Goal: Transaction & Acquisition: Book appointment/travel/reservation

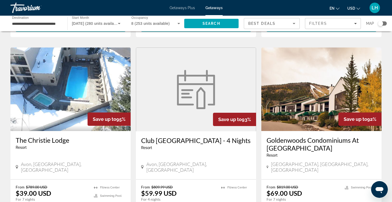
scroll to position [386, 0]
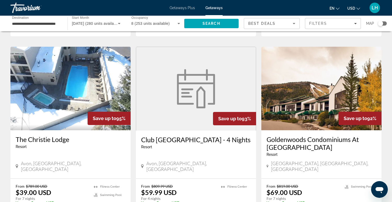
click at [327, 95] on img "Main content" at bounding box center [321, 89] width 120 height 84
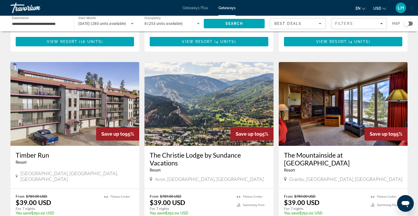
scroll to position [180, 0]
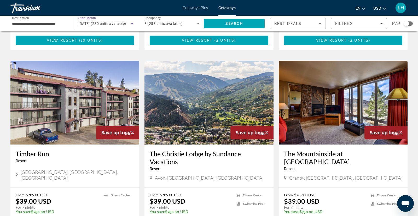
click at [132, 22] on icon "Search widget" at bounding box center [132, 23] width 6 height 6
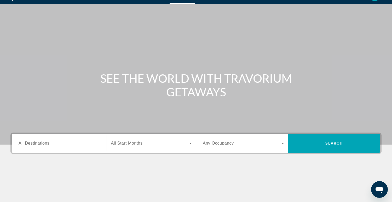
scroll to position [18, 0]
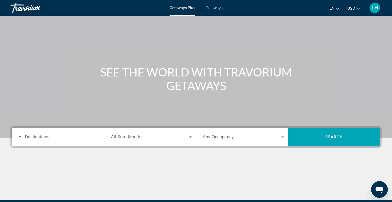
click at [218, 7] on span "Getaways" at bounding box center [214, 8] width 17 height 4
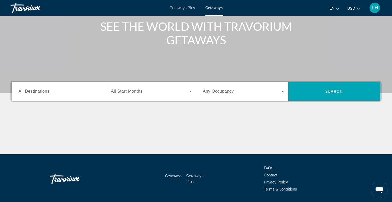
scroll to position [65, 0]
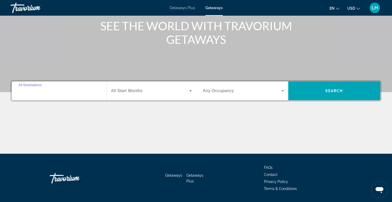
click at [77, 93] on input "Destination All Destinations" at bounding box center [59, 91] width 81 height 6
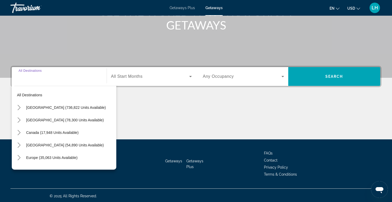
scroll to position [80, 0]
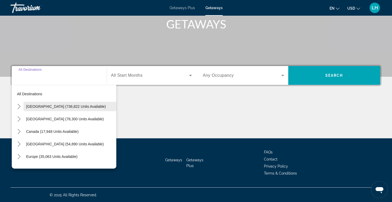
click at [37, 105] on span "United States (736,822 units available)" at bounding box center [66, 107] width 80 height 4
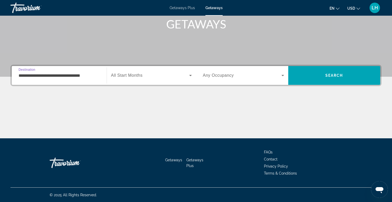
click at [40, 75] on input "**********" at bounding box center [59, 76] width 81 height 6
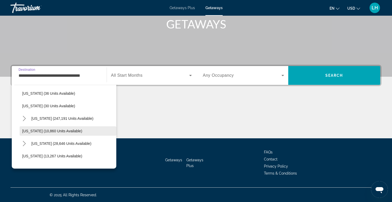
scroll to position [78, 0]
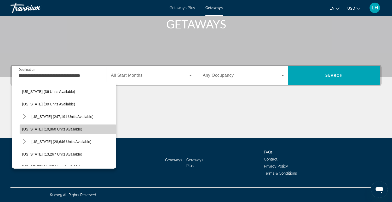
click at [57, 130] on span "Georgia (10,860 units available)" at bounding box center [52, 129] width 60 height 4
type input "**********"
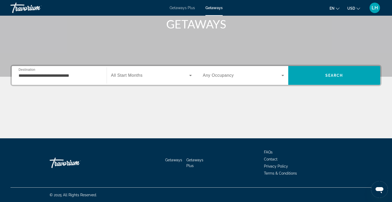
click at [128, 77] on span "All Start Months" at bounding box center [127, 75] width 32 height 4
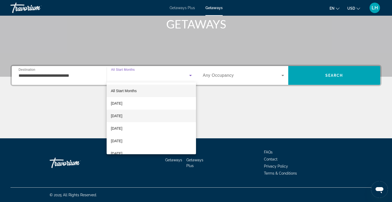
click at [122, 117] on span "[DATE]" at bounding box center [117, 116] width 12 height 6
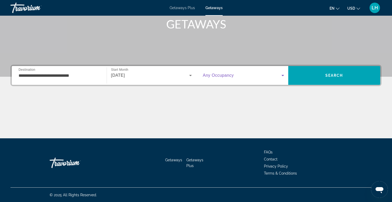
click at [282, 75] on icon "Search widget" at bounding box center [283, 75] width 6 height 6
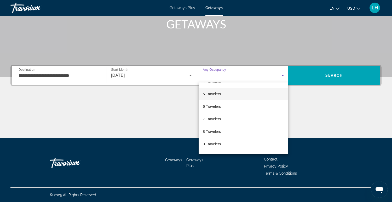
scroll to position [58, 0]
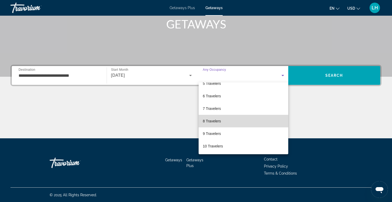
click at [216, 121] on span "8 Travelers" at bounding box center [212, 121] width 18 height 6
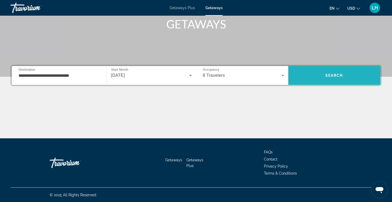
click at [324, 77] on span "Search" at bounding box center [334, 75] width 92 height 13
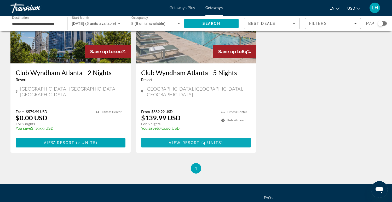
scroll to position [71, 0]
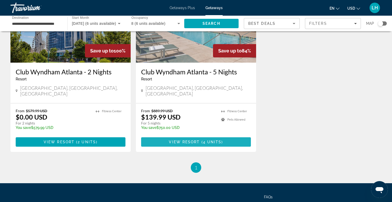
click at [208, 140] on span "4 units" at bounding box center [212, 142] width 19 height 4
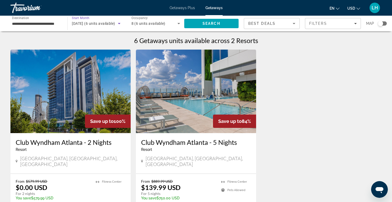
click at [117, 23] on icon "Search widget" at bounding box center [119, 23] width 6 height 6
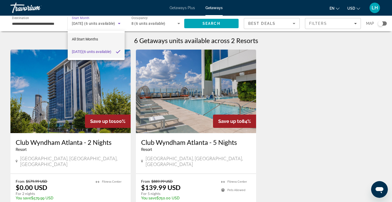
click at [79, 38] on span "All Start Months" at bounding box center [85, 39] width 26 height 4
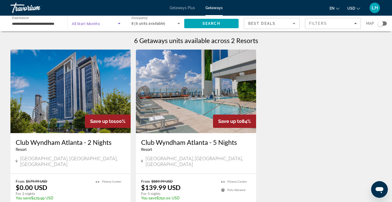
click at [120, 24] on icon "Search widget" at bounding box center [119, 23] width 6 height 6
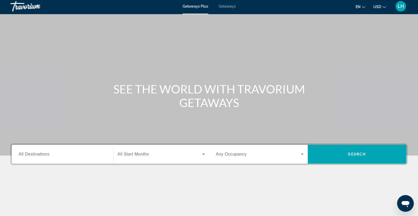
click at [232, 8] on span "Getaways" at bounding box center [227, 6] width 17 height 4
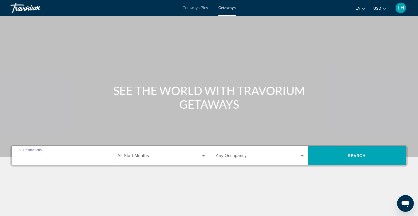
click at [85, 158] on input "Destination All Destinations" at bounding box center [63, 156] width 88 height 6
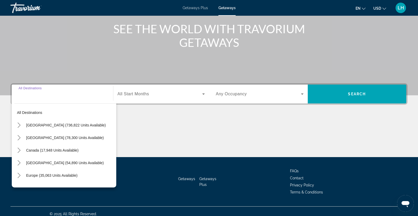
scroll to position [66, 0]
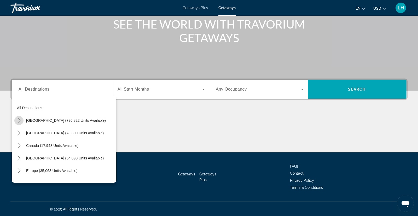
click at [20, 119] on icon "Toggle United States (736,822 units available) submenu" at bounding box center [19, 120] width 3 height 5
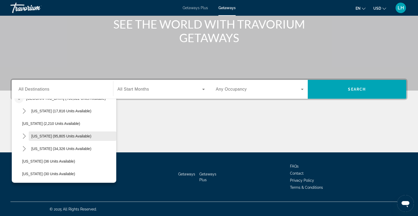
scroll to position [21, 0]
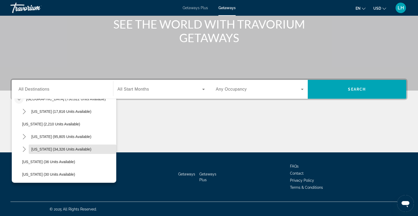
drag, startPoint x: 38, startPoint y: 146, endPoint x: 82, endPoint y: 127, distance: 47.7
click at [38, 147] on span "Colorado (34,326 units available)" at bounding box center [61, 149] width 60 height 4
type input "**********"
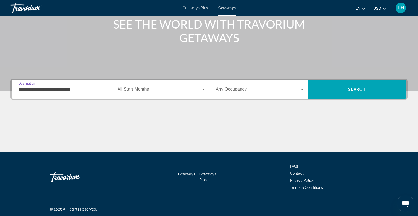
click at [136, 87] on span "All Start Months" at bounding box center [134, 89] width 32 height 4
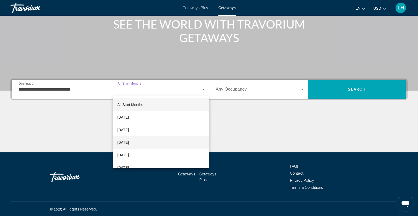
click at [129, 144] on span "December 2025" at bounding box center [123, 142] width 12 height 6
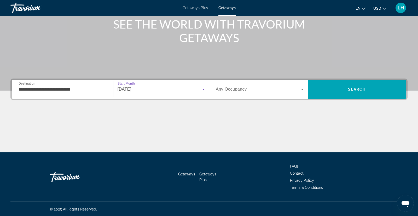
click at [269, 95] on div "Search widget" at bounding box center [260, 89] width 88 height 15
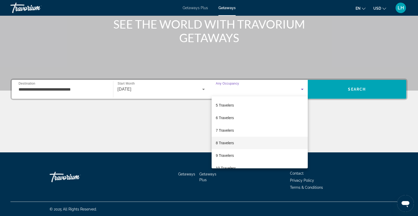
scroll to position [52, 0]
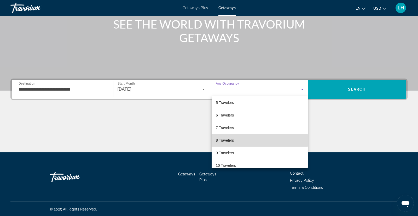
click at [252, 140] on mat-option "8 Travelers" at bounding box center [260, 140] width 96 height 13
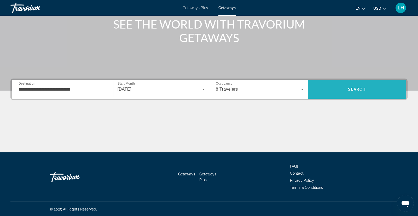
click at [355, 89] on span "Search" at bounding box center [357, 89] width 18 height 4
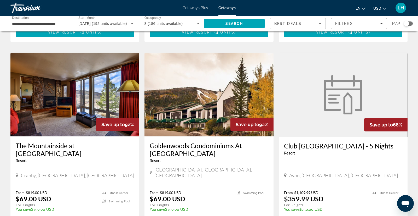
scroll to position [187, 0]
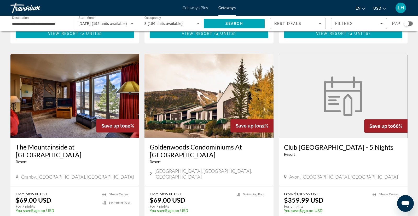
click at [99, 104] on img "Main content" at bounding box center [74, 96] width 129 height 84
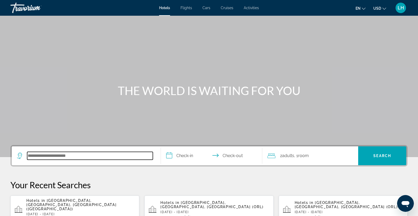
click at [69, 155] on input "Search hotel destination" at bounding box center [90, 156] width 126 height 8
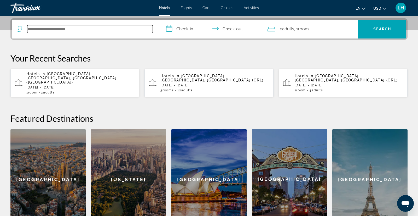
scroll to position [128, 0]
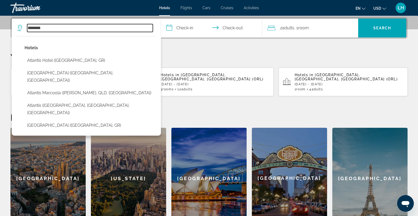
click at [75, 30] on input "********" at bounding box center [90, 28] width 126 height 8
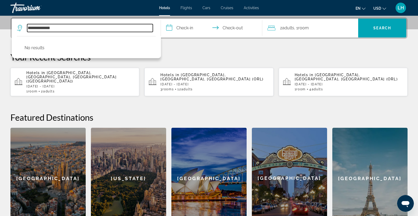
drag, startPoint x: 42, startPoint y: 28, endPoint x: 21, endPoint y: 25, distance: 21.7
click at [21, 25] on div "**********" at bounding box center [85, 28] width 136 height 8
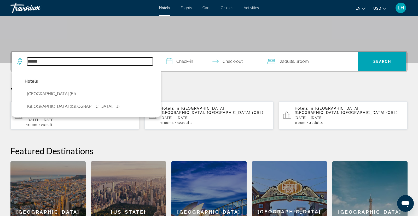
scroll to position [98, 0]
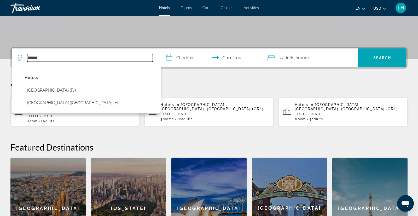
click at [50, 56] on input "*****" at bounding box center [90, 58] width 126 height 8
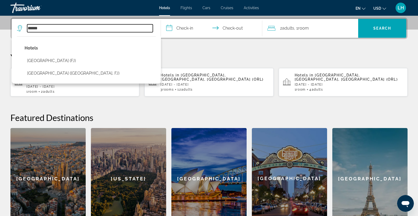
scroll to position [128, 0]
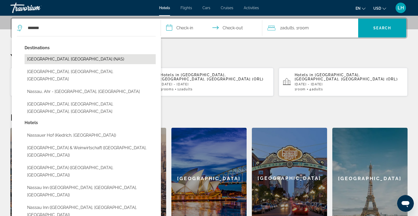
click at [65, 59] on button "[GEOGRAPHIC_DATA], [GEOGRAPHIC_DATA] (NAS)" at bounding box center [90, 59] width 131 height 10
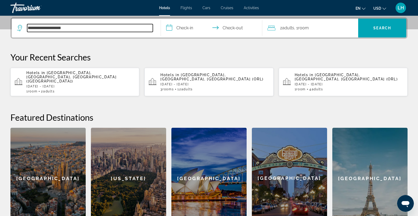
click at [81, 28] on input "**********" at bounding box center [90, 28] width 126 height 8
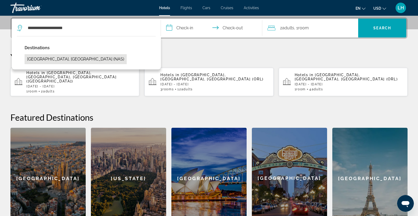
click at [46, 60] on button "[GEOGRAPHIC_DATA], [GEOGRAPHIC_DATA] (NAS)" at bounding box center [76, 59] width 102 height 10
type input "**********"
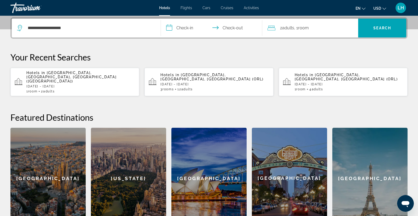
click at [190, 29] on input "**********" at bounding box center [213, 29] width 104 height 20
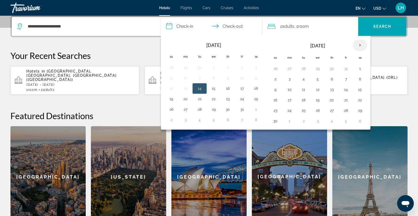
click at [360, 47] on th "Next month" at bounding box center [360, 45] width 14 height 12
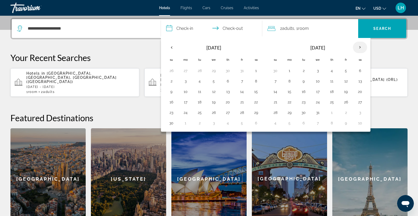
scroll to position [127, 0]
click at [359, 47] on th "Next month" at bounding box center [360, 47] width 14 height 12
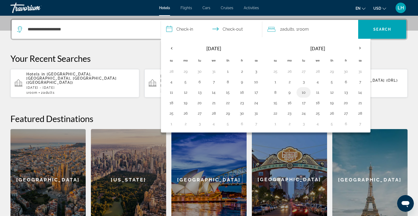
scroll to position [128, 0]
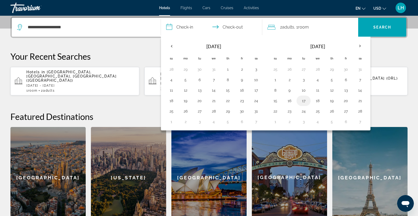
click at [303, 101] on button "17" at bounding box center [304, 100] width 8 height 7
click at [334, 101] on button "19" at bounding box center [332, 100] width 8 height 7
type input "**********"
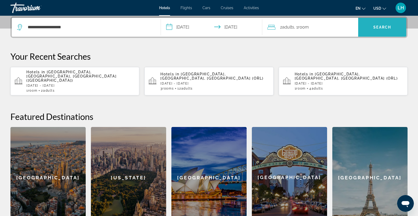
click at [375, 28] on span "Search" at bounding box center [383, 27] width 18 height 4
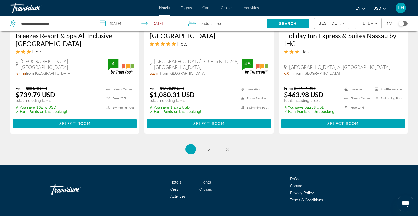
scroll to position [713, 0]
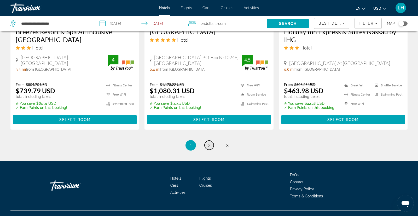
click at [209, 142] on span "2" at bounding box center [209, 145] width 3 height 6
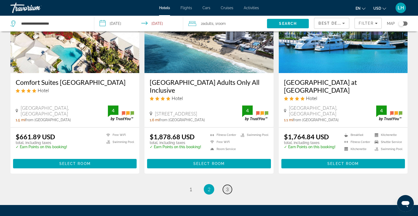
scroll to position [636, 0]
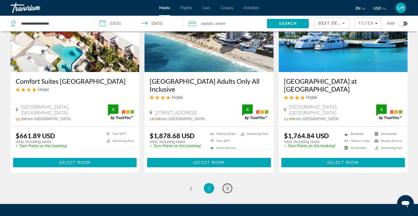
click at [226, 187] on span "3" at bounding box center [227, 188] width 3 height 6
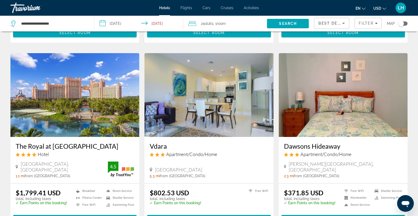
scroll to position [184, 0]
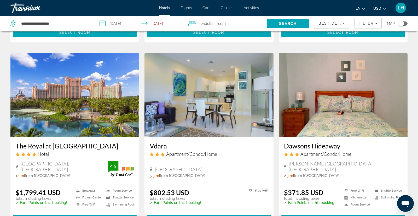
click at [158, 23] on input "**********" at bounding box center [139, 24] width 91 height 17
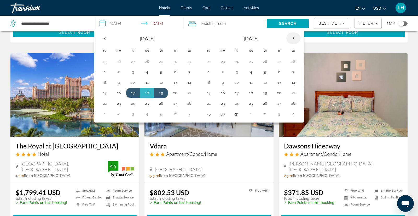
click at [292, 37] on th "Next month" at bounding box center [294, 38] width 14 height 12
click at [236, 92] on button "21" at bounding box center [237, 92] width 8 height 7
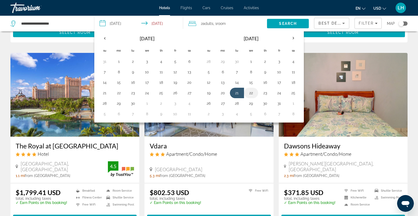
click at [247, 92] on button "22" at bounding box center [251, 92] width 8 height 7
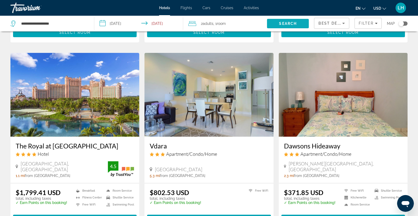
scroll to position [184, 0]
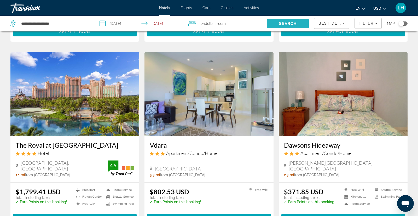
click at [294, 22] on span "Search" at bounding box center [288, 23] width 18 height 4
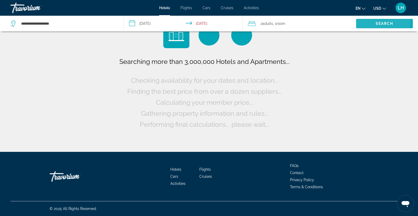
scroll to position [0, 0]
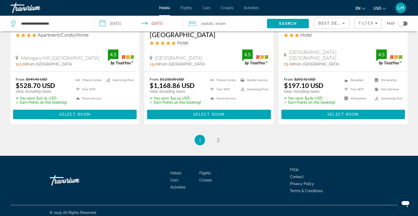
scroll to position [721, 0]
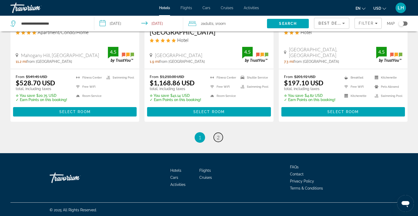
click at [218, 135] on span "2" at bounding box center [218, 137] width 3 height 6
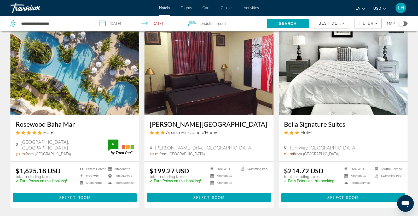
scroll to position [212, 0]
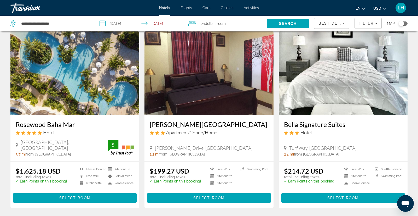
click at [116, 23] on input "**********" at bounding box center [139, 24] width 91 height 17
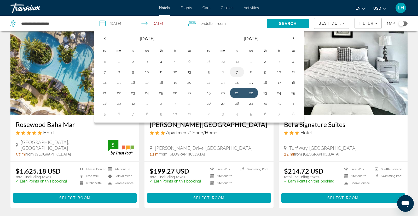
click at [236, 71] on button "7" at bounding box center [237, 71] width 8 height 7
click at [262, 63] on button "2" at bounding box center [265, 61] width 8 height 7
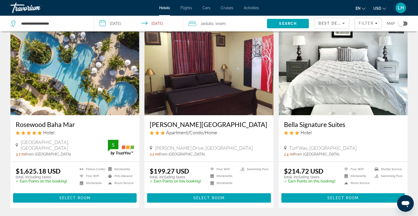
click at [127, 24] on input "**********" at bounding box center [139, 24] width 91 height 17
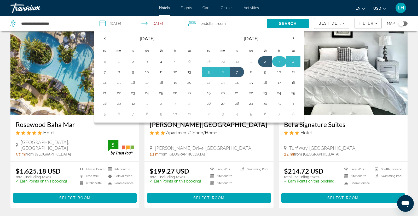
click at [278, 64] on button "3" at bounding box center [279, 61] width 8 height 7
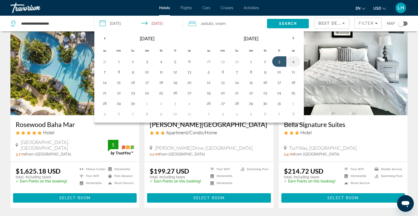
click at [293, 62] on button "4" at bounding box center [293, 61] width 8 height 7
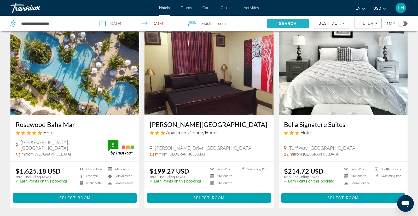
click at [290, 22] on span "Search" at bounding box center [288, 23] width 18 height 4
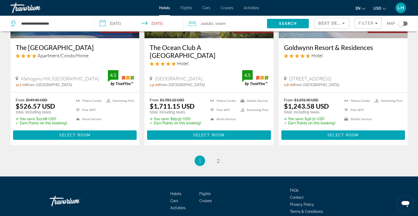
scroll to position [721, 0]
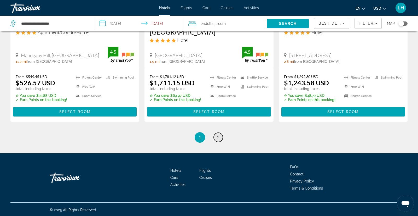
click at [219, 136] on span "2" at bounding box center [218, 137] width 3 height 6
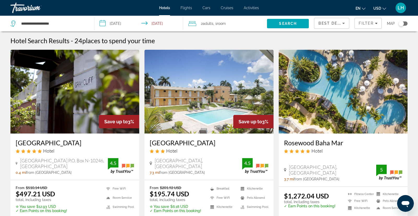
click at [204, 24] on span "Adults" at bounding box center [208, 23] width 11 height 4
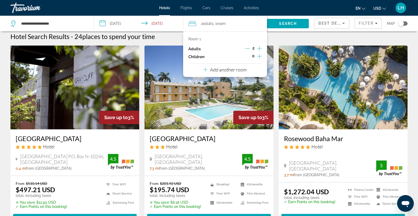
scroll to position [4, 0]
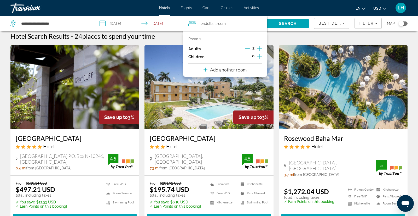
click at [157, 24] on input "**********" at bounding box center [139, 24] width 91 height 17
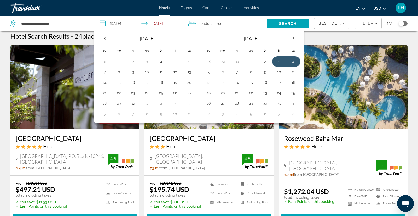
scroll to position [5, 0]
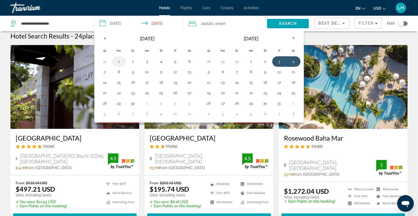
click at [119, 62] on button "1" at bounding box center [119, 61] width 8 height 7
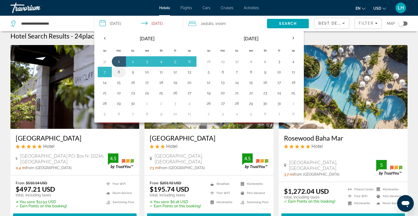
click at [119, 72] on button "8" at bounding box center [119, 71] width 8 height 7
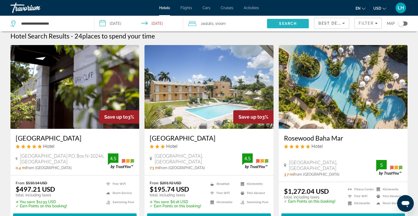
click at [284, 24] on span "Search" at bounding box center [288, 23] width 18 height 4
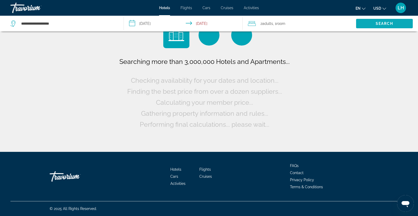
scroll to position [0, 0]
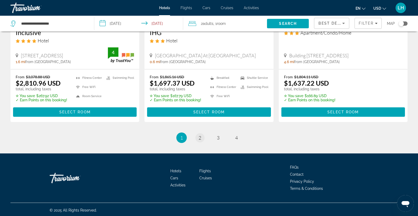
scroll to position [710, 0]
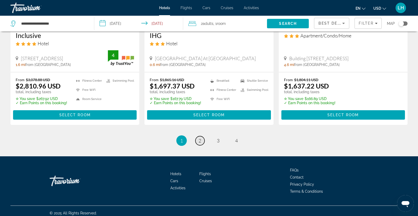
click at [199, 139] on span "2" at bounding box center [200, 141] width 3 height 6
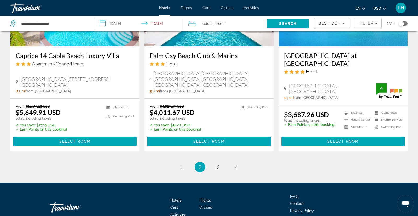
scroll to position [682, 0]
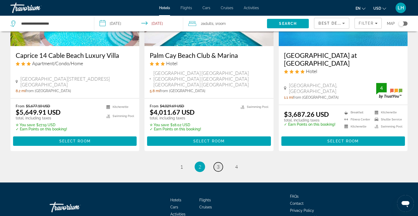
click at [217, 164] on span "3" at bounding box center [218, 167] width 3 height 6
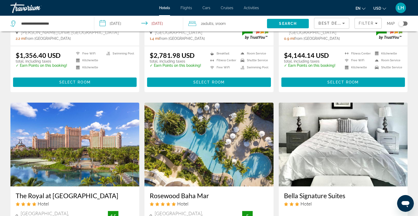
scroll to position [132, 0]
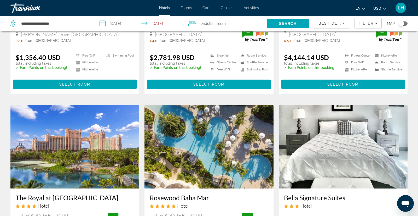
click at [134, 23] on input "**********" at bounding box center [139, 24] width 91 height 17
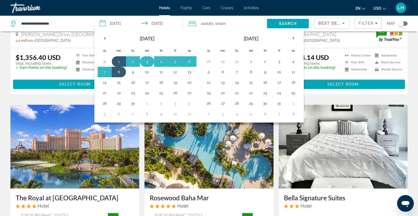
click at [148, 62] on button "3" at bounding box center [147, 61] width 8 height 7
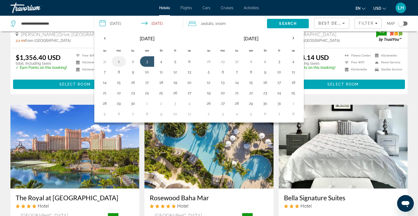
click at [120, 60] on button "1" at bounding box center [119, 61] width 8 height 7
type input "**********"
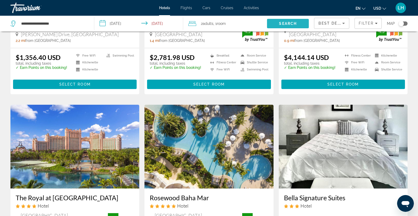
click at [286, 24] on span "Search" at bounding box center [288, 23] width 18 height 4
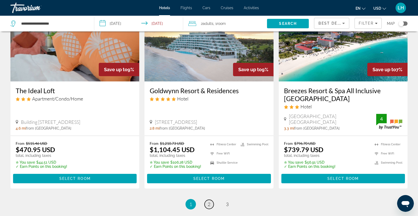
scroll to position [653, 0]
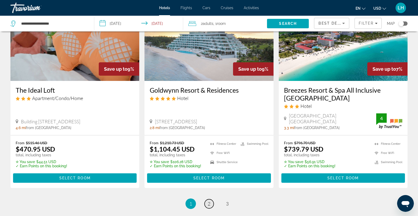
click at [209, 201] on span "2" at bounding box center [209, 204] width 3 height 6
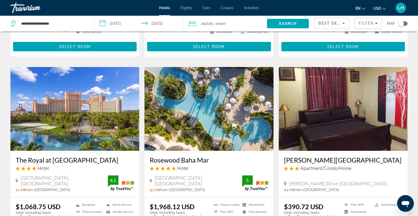
scroll to position [580, 0]
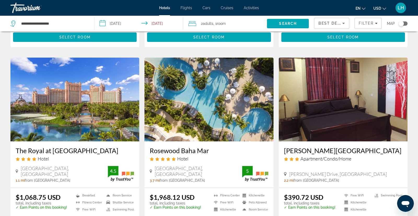
click at [93, 115] on img "Main content" at bounding box center [74, 100] width 129 height 84
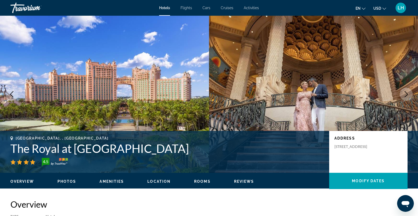
click at [407, 94] on icon "Next image" at bounding box center [406, 94] width 6 height 6
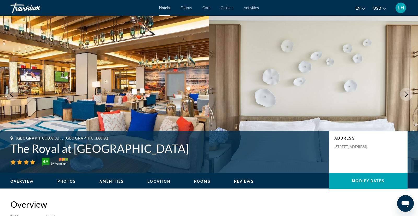
click at [407, 94] on icon "Next image" at bounding box center [406, 94] width 6 height 6
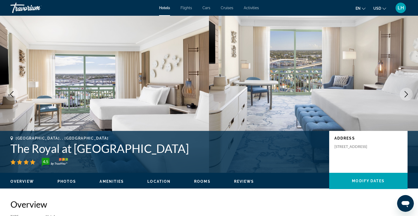
click at [408, 93] on icon "Next image" at bounding box center [406, 94] width 6 height 6
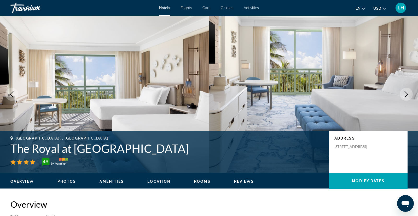
click at [407, 93] on icon "Next image" at bounding box center [406, 94] width 3 height 6
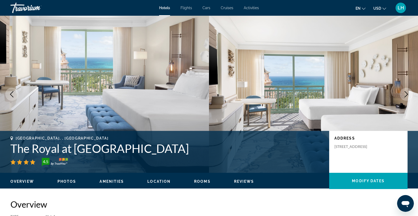
click at [407, 93] on icon "Next image" at bounding box center [406, 94] width 3 height 6
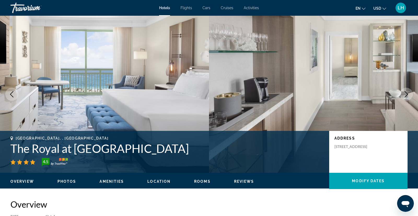
click at [407, 93] on icon "Next image" at bounding box center [406, 94] width 3 height 6
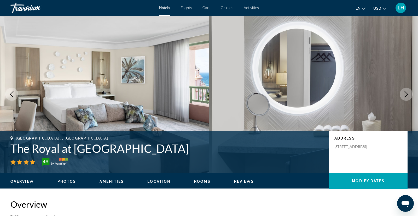
click at [407, 93] on icon "Next image" at bounding box center [406, 94] width 3 height 6
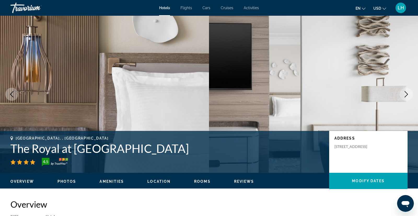
click at [407, 93] on icon "Next image" at bounding box center [406, 94] width 3 height 6
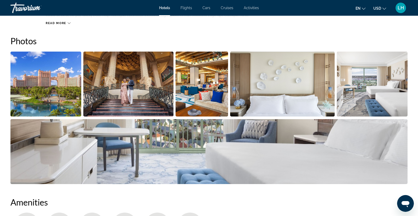
scroll to position [248, 0]
click at [105, 83] on img "Open full-screen image slider" at bounding box center [128, 83] width 90 height 65
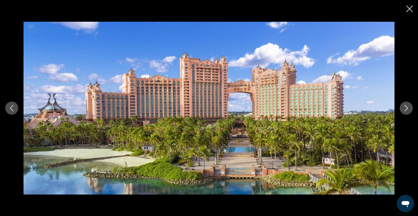
scroll to position [324, 0]
click at [407, 107] on icon "Next image" at bounding box center [406, 108] width 6 height 6
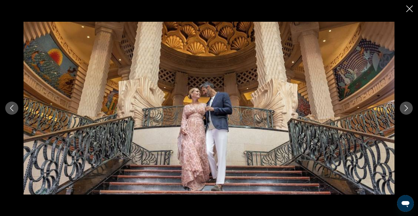
click at [407, 107] on icon "Next image" at bounding box center [406, 108] width 3 height 6
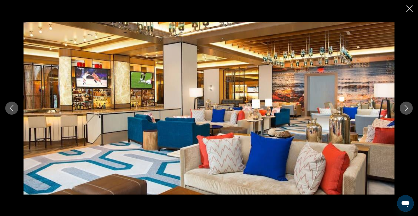
scroll to position [325, 0]
click at [407, 107] on icon "Next image" at bounding box center [406, 108] width 3 height 6
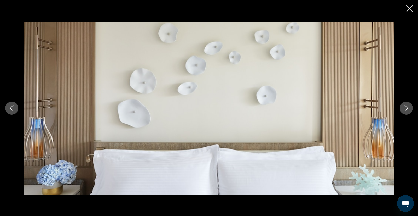
click at [407, 107] on icon "Next image" at bounding box center [406, 108] width 3 height 6
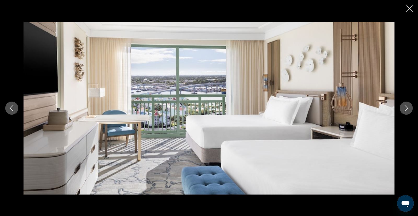
click at [406, 108] on icon "Next image" at bounding box center [406, 108] width 6 height 6
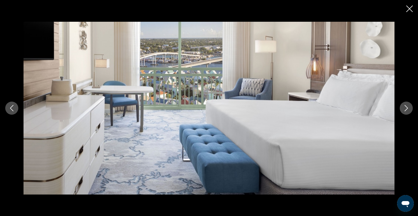
scroll to position [326, 0]
click at [406, 108] on icon "Next image" at bounding box center [406, 108] width 6 height 6
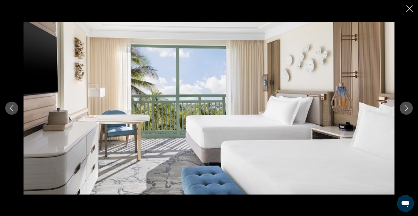
click at [406, 108] on icon "Next image" at bounding box center [406, 108] width 6 height 6
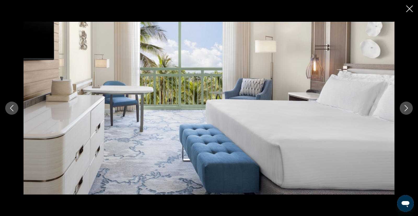
click at [407, 107] on icon "Next image" at bounding box center [406, 108] width 6 height 6
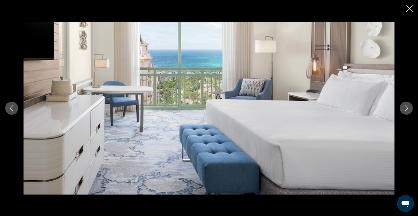
click at [407, 107] on icon "Next image" at bounding box center [406, 108] width 6 height 6
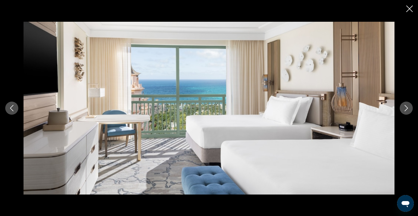
click at [407, 107] on icon "Next image" at bounding box center [406, 108] width 6 height 6
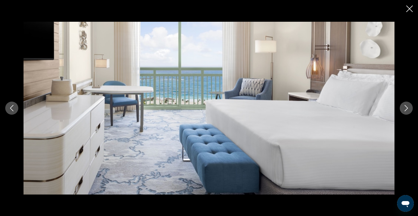
click at [407, 107] on icon "Next image" at bounding box center [406, 108] width 3 height 6
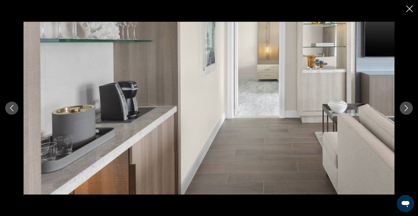
click at [407, 107] on icon "Next image" at bounding box center [406, 108] width 6 height 6
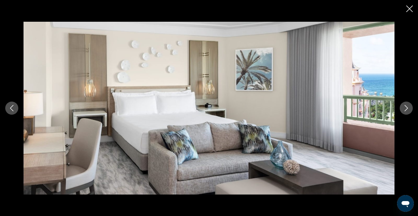
click at [407, 107] on icon "Next image" at bounding box center [406, 108] width 6 height 6
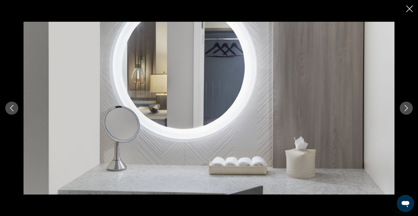
click at [407, 107] on icon "Next image" at bounding box center [406, 108] width 6 height 6
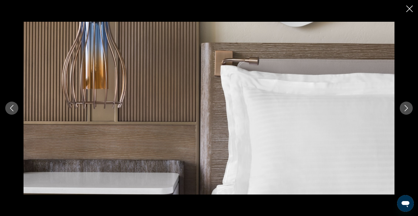
scroll to position [372, 0]
click at [412, 9] on icon "Close slideshow" at bounding box center [410, 8] width 7 height 7
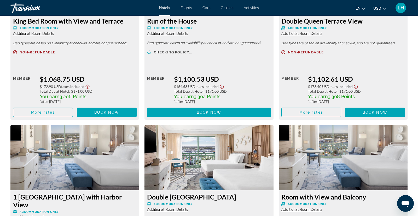
scroll to position [792, 0]
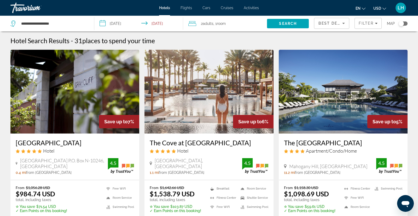
click at [405, 23] on div "Toggle map" at bounding box center [403, 23] width 9 height 4
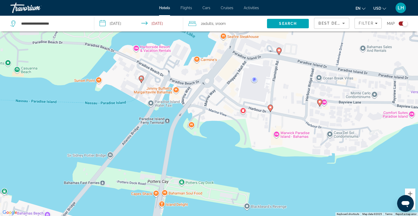
drag, startPoint x: 294, startPoint y: 67, endPoint x: 284, endPoint y: 108, distance: 41.9
click at [281, 111] on div "To activate drag with keyboard, press Alt + Enter. Once in keyboard drag state,…" at bounding box center [209, 108] width 418 height 216
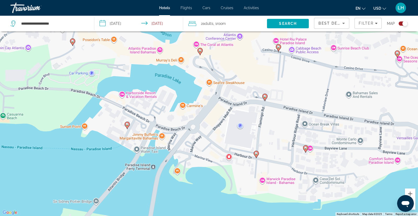
drag, startPoint x: 288, startPoint y: 87, endPoint x: 275, endPoint y: 132, distance: 46.7
click at [275, 132] on div "To activate drag with keyboard, press Alt + Enter. Once in keyboard drag state,…" at bounding box center [209, 108] width 418 height 216
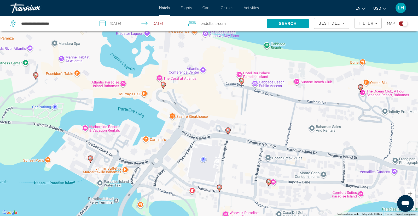
drag, startPoint x: 288, startPoint y: 89, endPoint x: 253, endPoint y: 119, distance: 45.8
click at [252, 121] on div "To activate drag with keyboard, press Alt + Enter. Once in keyboard drag state,…" at bounding box center [209, 108] width 418 height 216
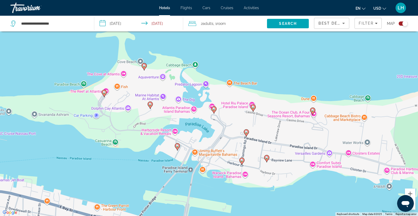
click at [141, 61] on div "To activate drag with keyboard, press Alt + Enter. Once in keyboard drag state,…" at bounding box center [209, 108] width 418 height 216
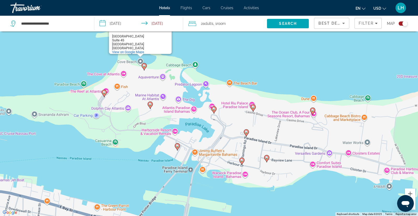
click at [215, 111] on icon "Main content" at bounding box center [214, 109] width 5 height 7
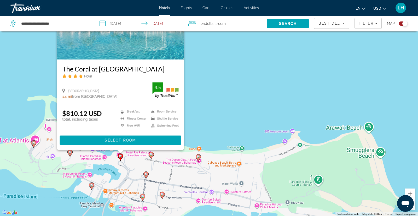
click at [266, 122] on div "To activate drag with keyboard, press Alt + Enter. Once in keyboard drag state,…" at bounding box center [209, 108] width 418 height 216
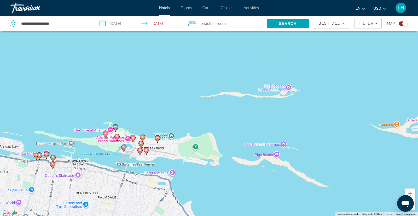
click at [117, 137] on image "Main content" at bounding box center [117, 136] width 3 height 3
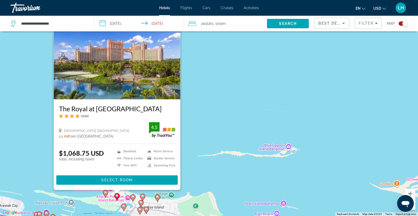
click at [202, 132] on div "To activate drag with keyboard, press Alt + Enter. Once in keyboard drag state,…" at bounding box center [209, 108] width 418 height 216
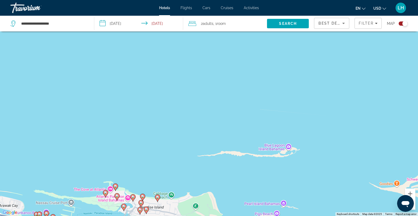
click at [117, 196] on image "Main content" at bounding box center [117, 195] width 3 height 3
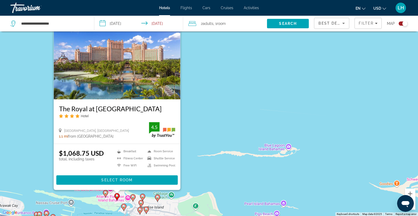
click at [189, 159] on div "To activate drag with keyboard, press Alt + Enter. Once in keyboard drag state,…" at bounding box center [209, 108] width 418 height 216
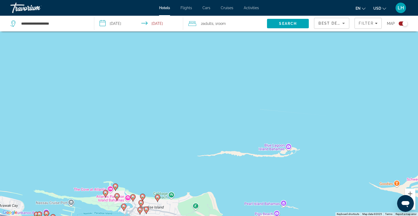
click at [116, 185] on image "Main content" at bounding box center [115, 185] width 3 height 3
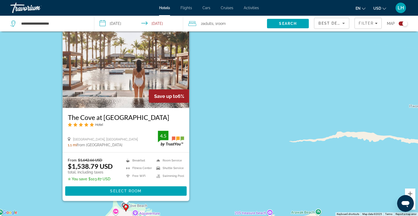
scroll to position [40, 0]
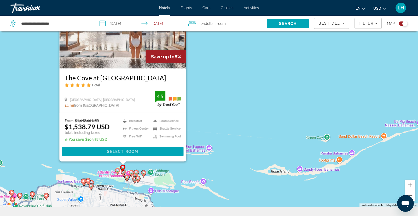
drag, startPoint x: 174, startPoint y: 195, endPoint x: 178, endPoint y: 164, distance: 31.6
click at [183, 160] on div "To activate drag with keyboard, press Alt + Enter. Once in keyboard drag state,…" at bounding box center [209, 99] width 418 height 216
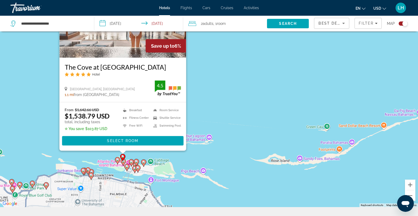
click at [117, 160] on image "Main content" at bounding box center [117, 159] width 3 height 3
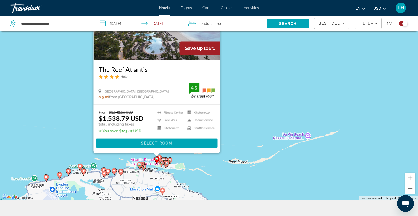
scroll to position [49, 0]
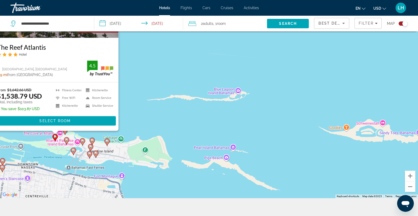
drag, startPoint x: 109, startPoint y: 145, endPoint x: 189, endPoint y: 149, distance: 79.6
click at [191, 149] on div "To activate drag with keyboard, press Alt + Enter. Once in keyboard drag state,…" at bounding box center [209, 90] width 418 height 216
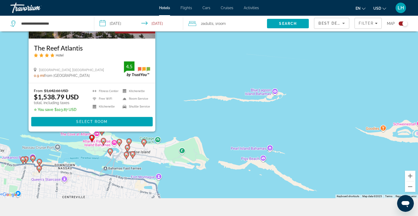
click at [103, 141] on image "Main content" at bounding box center [103, 140] width 3 height 3
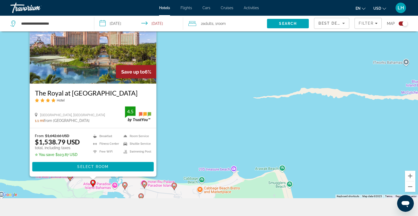
click at [125, 189] on gmp-advanced-marker "Main content" at bounding box center [124, 186] width 5 height 8
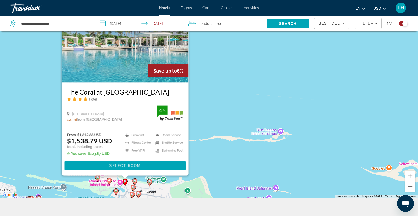
click at [134, 181] on image "Main content" at bounding box center [134, 180] width 3 height 3
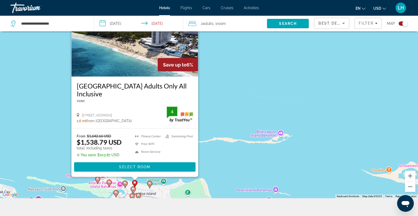
click at [151, 185] on icon "Main content" at bounding box center [149, 184] width 5 height 7
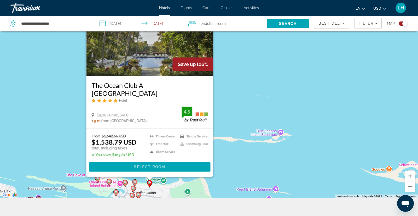
click at [138, 197] on icon "Main content" at bounding box center [138, 195] width 5 height 7
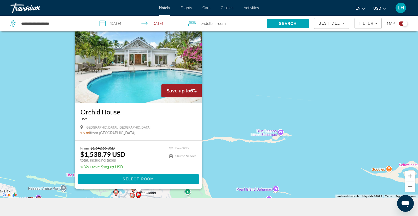
scroll to position [0, 0]
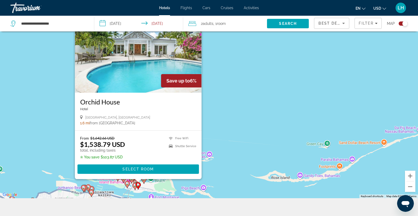
click at [135, 187] on icon "Main content" at bounding box center [135, 185] width 5 height 7
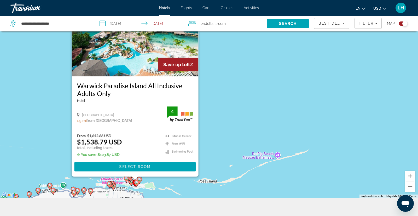
click at [131, 185] on icon "Main content" at bounding box center [131, 182] width 5 height 7
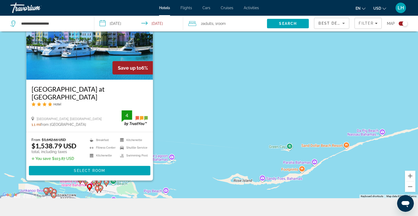
click at [173, 177] on div "To activate drag with keyboard, press Alt + Enter. Once in keyboard drag state,…" at bounding box center [209, 90] width 418 height 216
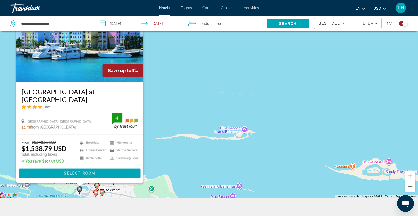
drag, startPoint x: 132, startPoint y: 136, endPoint x: 200, endPoint y: 126, distance: 68.9
click at [206, 124] on div "To activate drag with keyboard, press Alt + Enter. Once in keyboard drag state,…" at bounding box center [209, 90] width 418 height 216
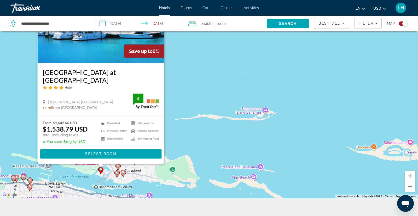
drag, startPoint x: 197, startPoint y: 157, endPoint x: 221, endPoint y: 136, distance: 32.0
click at [221, 136] on div "To activate drag with keyboard, press Alt + Enter. Once in keyboard drag state,…" at bounding box center [209, 90] width 418 height 216
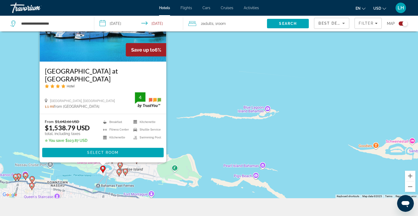
click at [120, 173] on icon "Main content" at bounding box center [119, 172] width 5 height 7
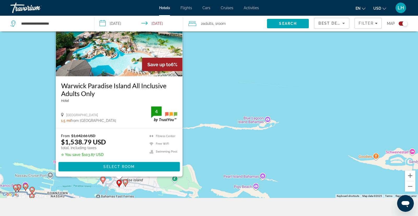
scroll to position [50, 0]
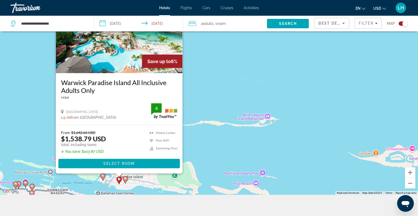
click at [125, 183] on g "Main content" at bounding box center [125, 179] width 5 height 7
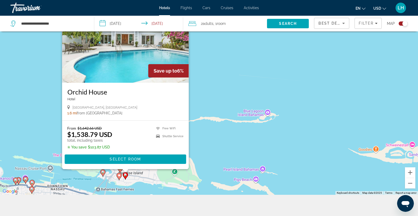
scroll to position [55, 0]
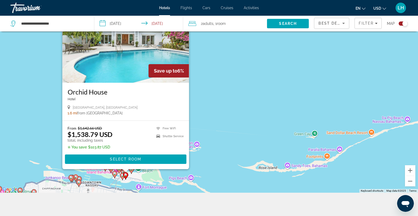
click at [220, 114] on div "To activate drag with keyboard, press Alt + Enter. Once in keyboard drag state,…" at bounding box center [209, 85] width 418 height 216
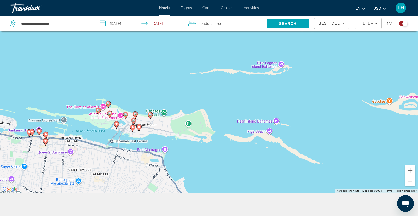
drag, startPoint x: 122, startPoint y: 160, endPoint x: 141, endPoint y: 108, distance: 55.3
click at [143, 95] on div "To activate drag with keyboard, press Alt + Enter. Once in keyboard drag state,…" at bounding box center [209, 85] width 418 height 216
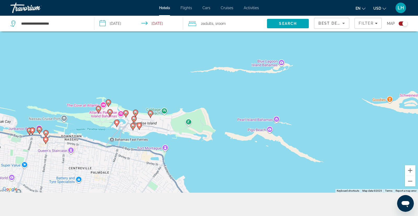
click at [152, 114] on image "Main content" at bounding box center [150, 112] width 3 height 3
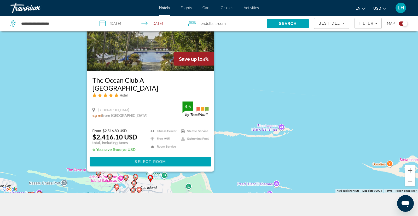
scroll to position [55, 0]
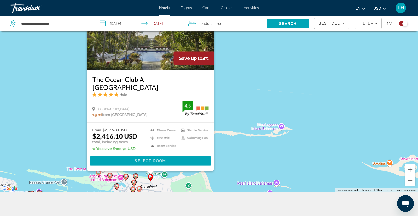
click at [136, 176] on image "Main content" at bounding box center [135, 175] width 3 height 3
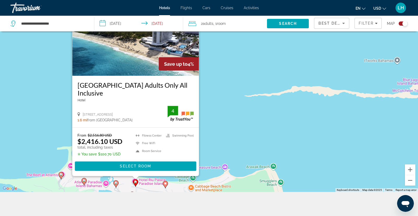
click at [117, 184] on image "Main content" at bounding box center [116, 182] width 3 height 3
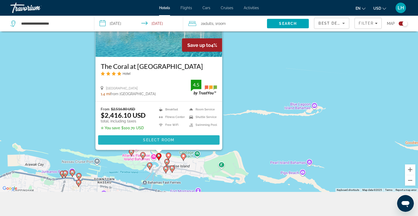
click at [205, 138] on span "Main content" at bounding box center [159, 140] width 122 height 13
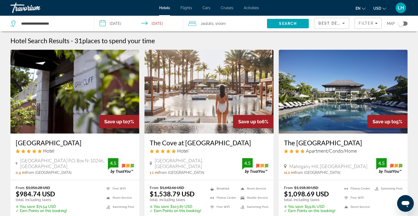
scroll to position [1, 0]
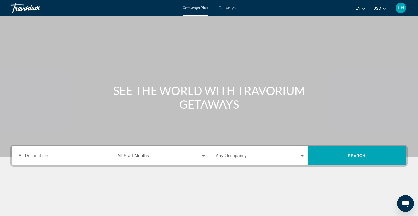
scroll to position [0, 0]
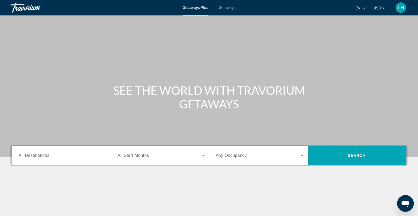
click at [232, 5] on div "Getaways Plus Getaways en English Español Français Italiano Português русский U…" at bounding box center [209, 8] width 418 height 14
click at [227, 9] on span "Getaways" at bounding box center [227, 7] width 17 height 4
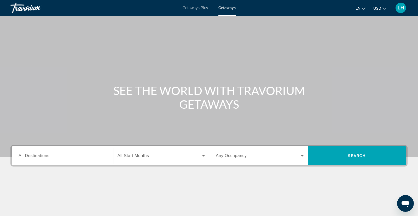
click at [85, 158] on input "Destination All Destinations" at bounding box center [63, 156] width 88 height 6
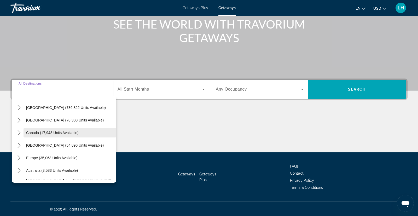
scroll to position [14, 0]
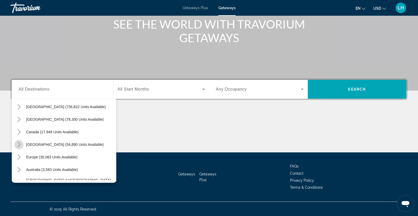
click at [20, 143] on icon "Toggle Caribbean & Atlantic Islands (54,890 units available) submenu" at bounding box center [18, 144] width 5 height 5
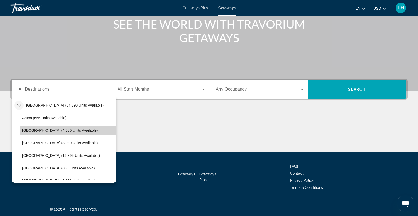
click at [42, 130] on span "[GEOGRAPHIC_DATA] (4,580 units available)" at bounding box center [60, 130] width 76 height 4
type input "**********"
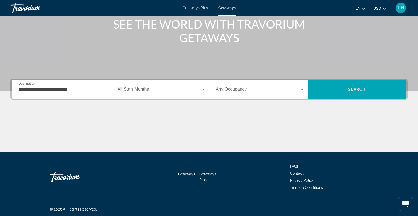
click at [138, 90] on span "All Start Months" at bounding box center [134, 89] width 32 height 4
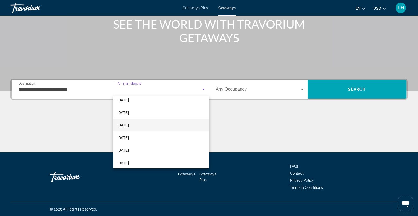
scroll to position [55, 0]
click at [125, 125] on span "[DATE]" at bounding box center [123, 125] width 12 height 6
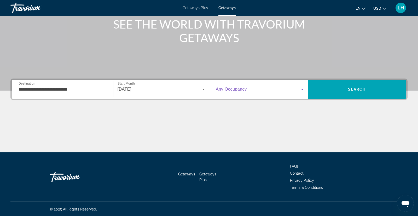
click at [296, 89] on span "Search widget" at bounding box center [258, 89] width 85 height 6
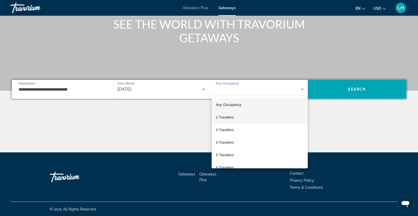
click at [279, 118] on mat-option "2 Travelers" at bounding box center [260, 117] width 96 height 13
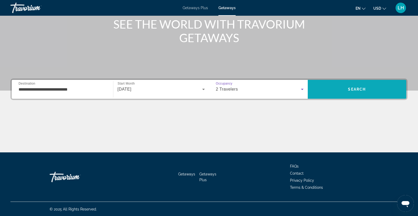
click at [352, 92] on span "Search" at bounding box center [357, 89] width 99 height 13
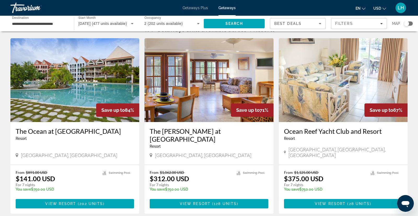
scroll to position [10, 0]
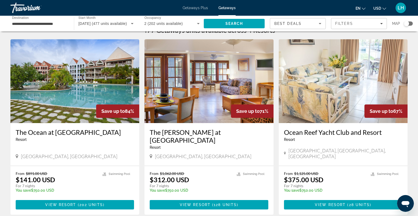
click at [191, 8] on span "Getaways Plus" at bounding box center [195, 8] width 25 height 4
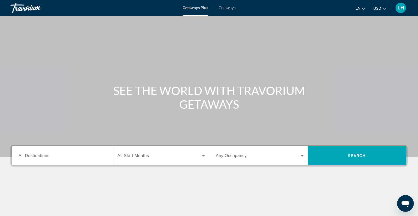
click at [50, 156] on input "Destination All Destinations" at bounding box center [63, 156] width 88 height 6
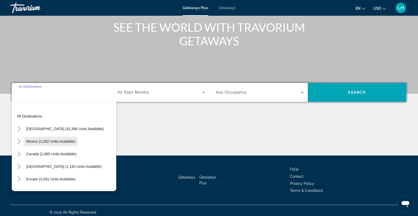
scroll to position [66, 0]
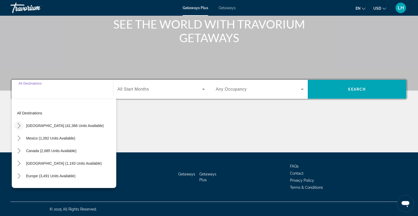
click at [21, 125] on icon "Toggle United States (42,366 units available) submenu" at bounding box center [18, 125] width 5 height 5
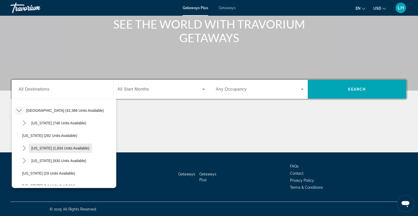
scroll to position [17, 0]
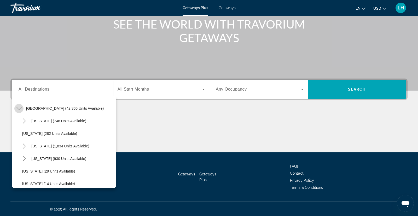
click at [16, 106] on icon "Toggle United States (42,366 units available) submenu" at bounding box center [18, 108] width 5 height 5
click at [19, 145] on icon "Toggle Caribbean & Atlantic Islands (1,193 units available) submenu" at bounding box center [19, 145] width 3 height 5
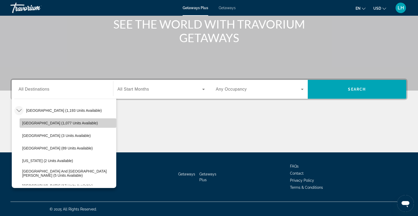
click at [51, 122] on span "[GEOGRAPHIC_DATA] (1,077 units available)" at bounding box center [60, 123] width 76 height 4
type input "**********"
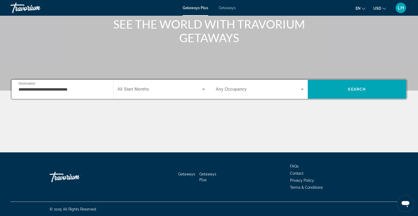
click at [135, 90] on span "All Start Months" at bounding box center [134, 89] width 32 height 4
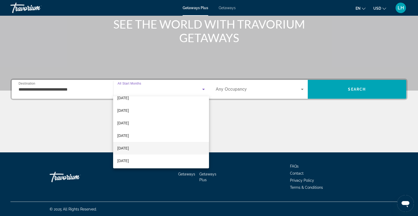
scroll to position [45, 0]
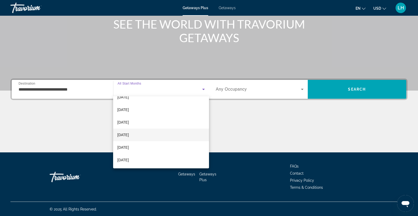
click at [127, 136] on span "[DATE]" at bounding box center [123, 135] width 12 height 6
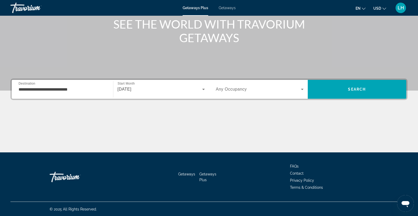
click at [238, 91] on span "Any Occupancy" at bounding box center [231, 89] width 31 height 4
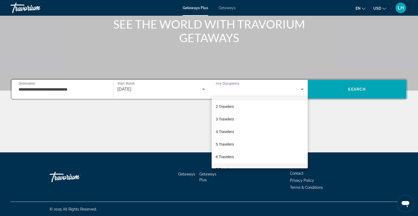
scroll to position [18, 0]
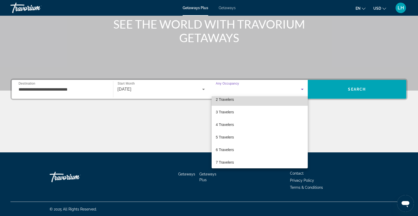
click at [227, 100] on span "2 Travelers" at bounding box center [225, 99] width 18 height 6
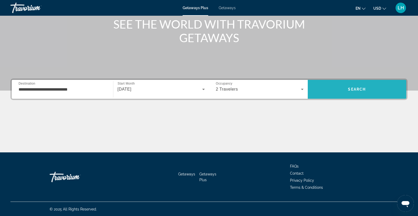
click at [353, 90] on span "Search" at bounding box center [357, 89] width 18 height 4
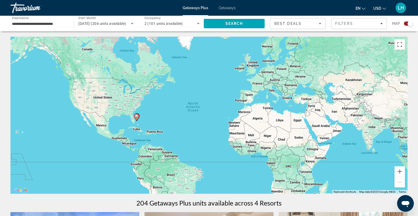
click at [406, 23] on div "Search widget" at bounding box center [408, 23] width 9 height 4
